Goal: Task Accomplishment & Management: Manage account settings

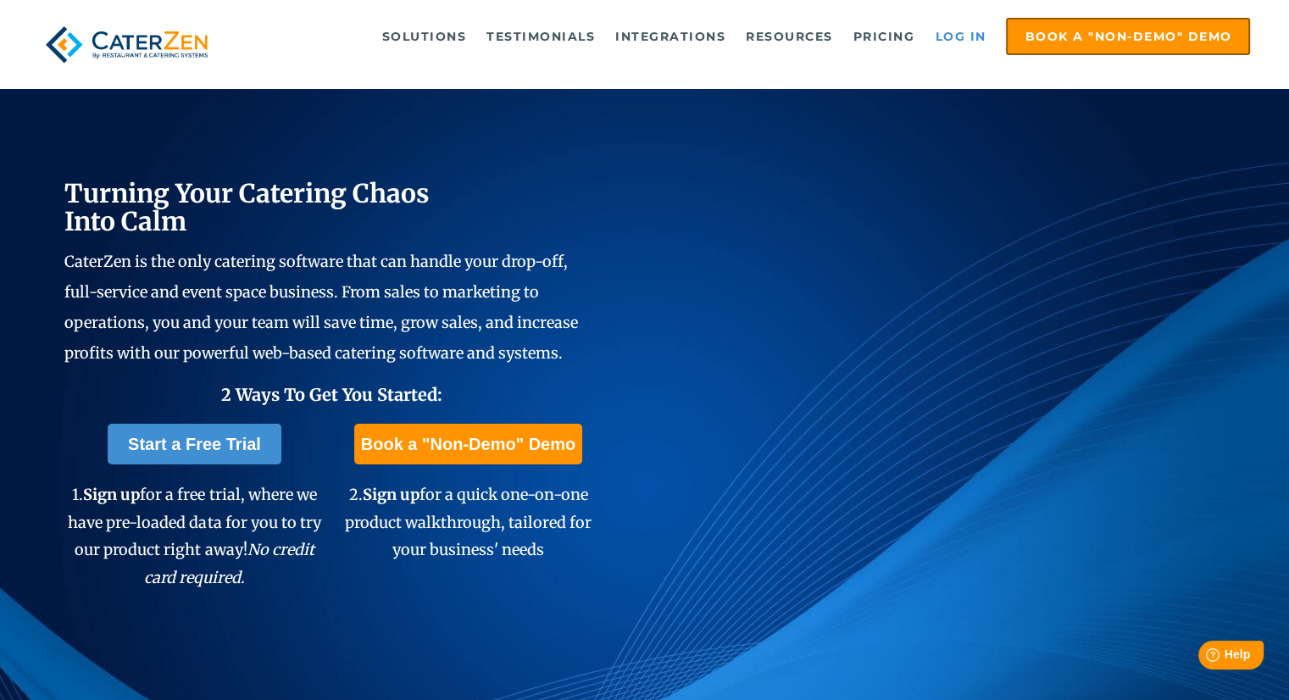
click at [956, 31] on link "Log in" at bounding box center [960, 36] width 68 height 34
click at [950, 31] on link "Log in" at bounding box center [960, 36] width 68 height 34
click at [951, 31] on link "Log in" at bounding box center [960, 36] width 68 height 34
